Goal: Information Seeking & Learning: Compare options

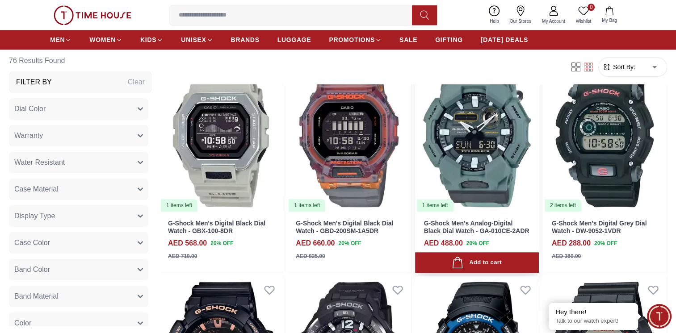
scroll to position [804, 0]
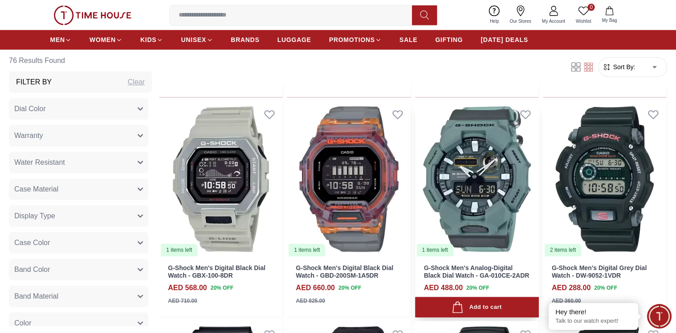
click at [486, 180] on img at bounding box center [477, 179] width 124 height 156
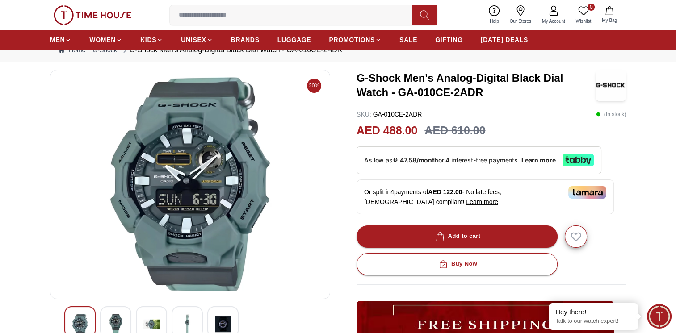
scroll to position [45, 0]
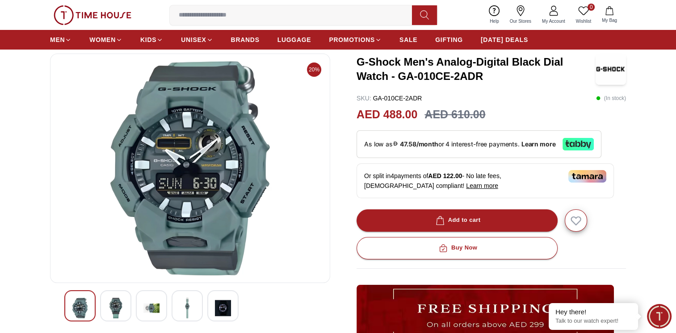
click at [111, 308] on img at bounding box center [116, 308] width 16 height 21
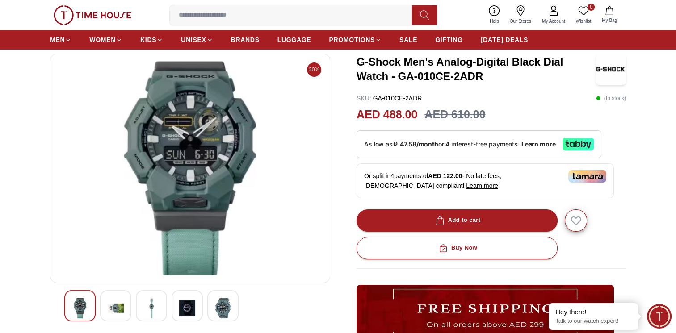
click at [150, 307] on img at bounding box center [151, 308] width 16 height 21
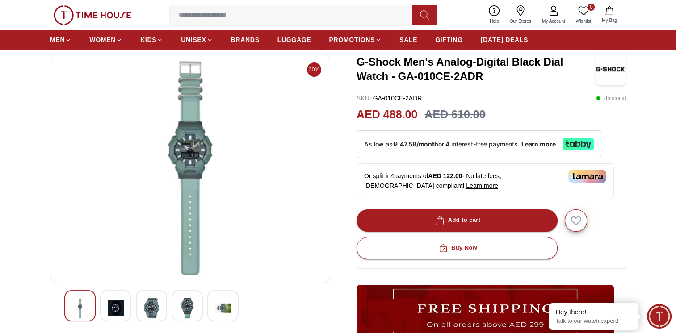
click at [190, 307] on img at bounding box center [187, 308] width 16 height 21
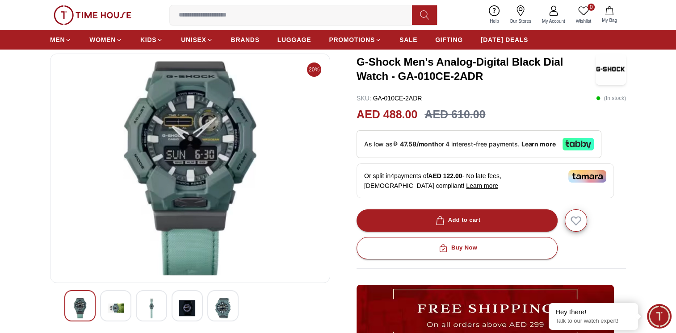
click at [222, 313] on img at bounding box center [223, 308] width 16 height 21
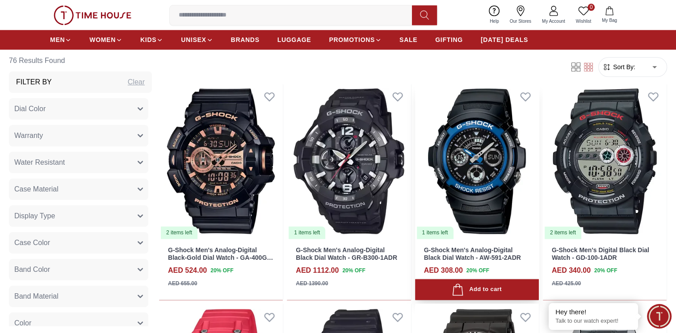
scroll to position [1028, 0]
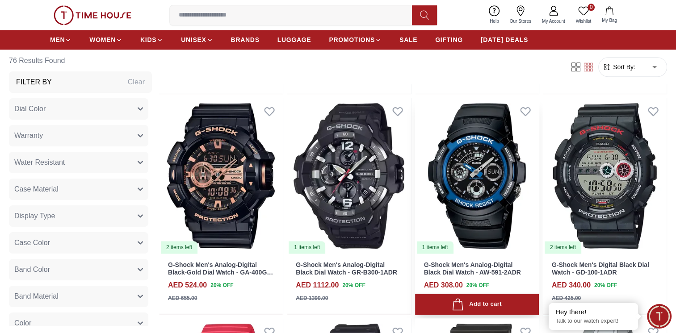
click at [511, 178] on img at bounding box center [477, 176] width 124 height 156
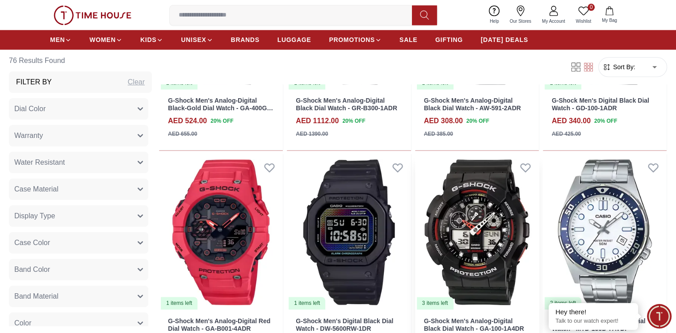
scroll to position [1251, 0]
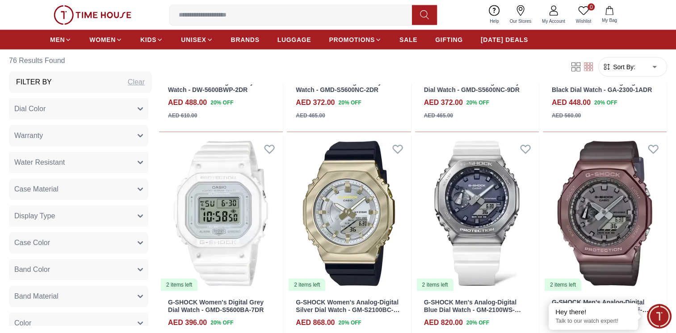
scroll to position [2145, 0]
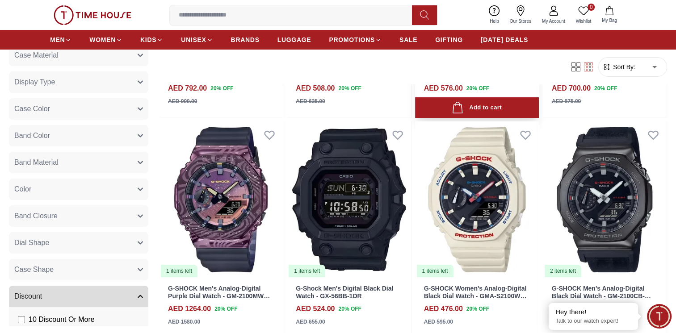
scroll to position [3441, 0]
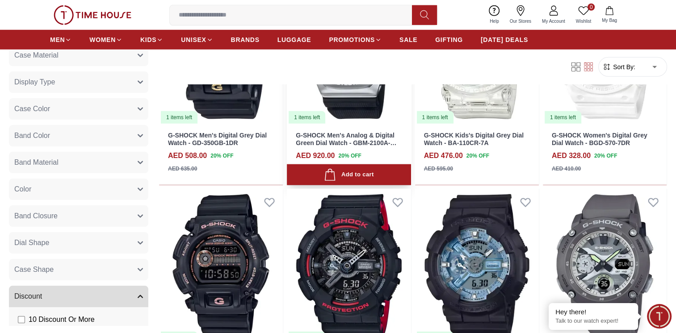
scroll to position [2368, 0]
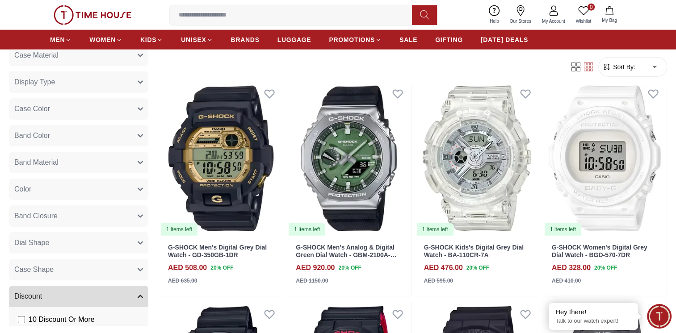
click at [116, 108] on button "Case Color" at bounding box center [78, 108] width 139 height 21
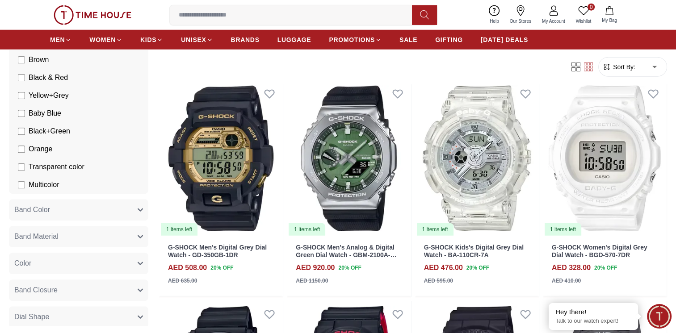
scroll to position [536, 0]
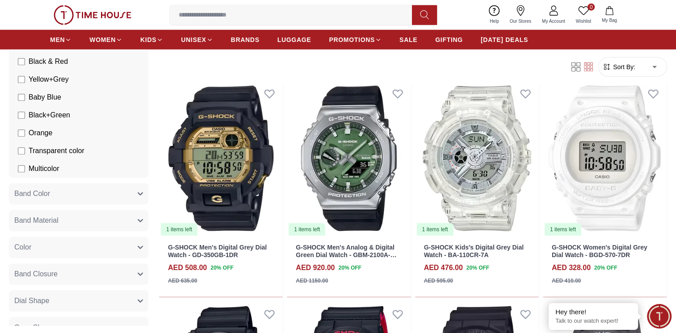
click at [51, 169] on span "Multicolor" at bounding box center [44, 169] width 30 height 11
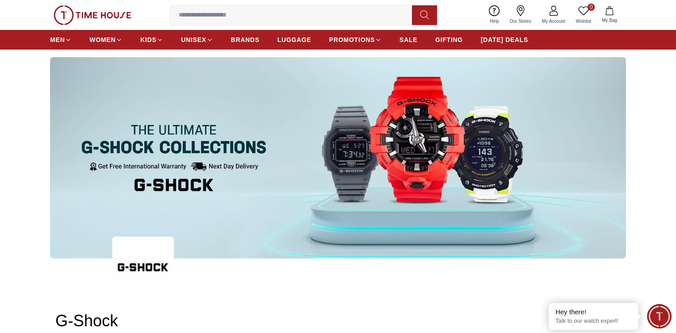
scroll to position [32, 0]
